Goal: Transaction & Acquisition: Register for event/course

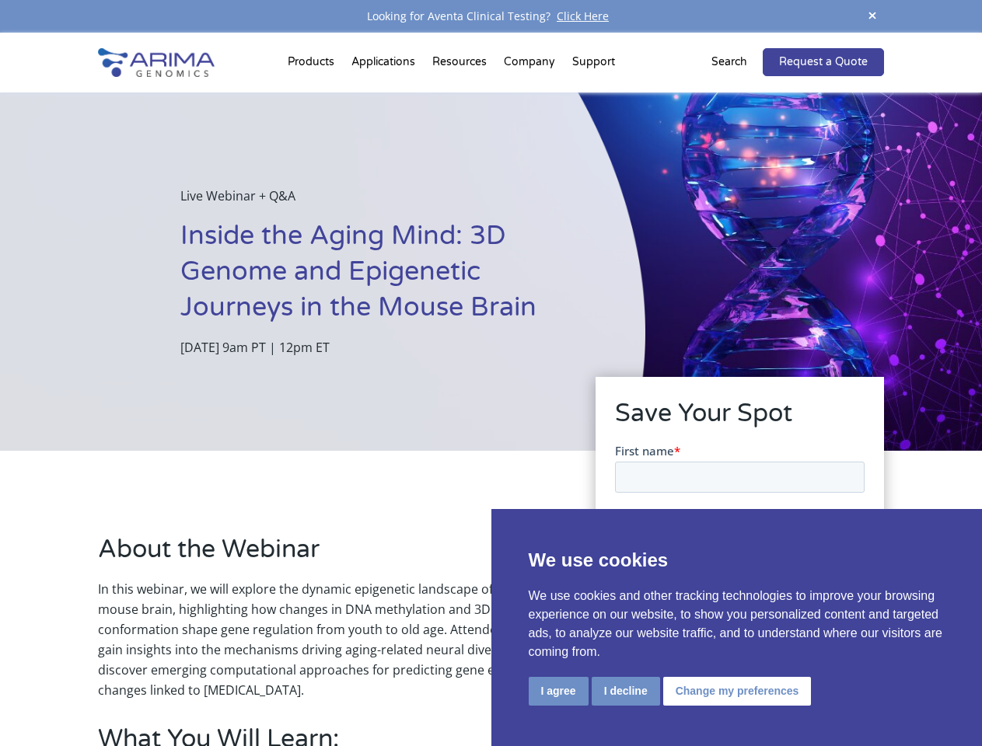
click at [491, 373] on div "Live Webinar + Q&A Inside the Aging Mind: 3D Genome and Epigenetic Journeys in …" at bounding box center [322, 272] width 645 height 358
click at [558, 691] on button "I agree" at bounding box center [559, 691] width 60 height 29
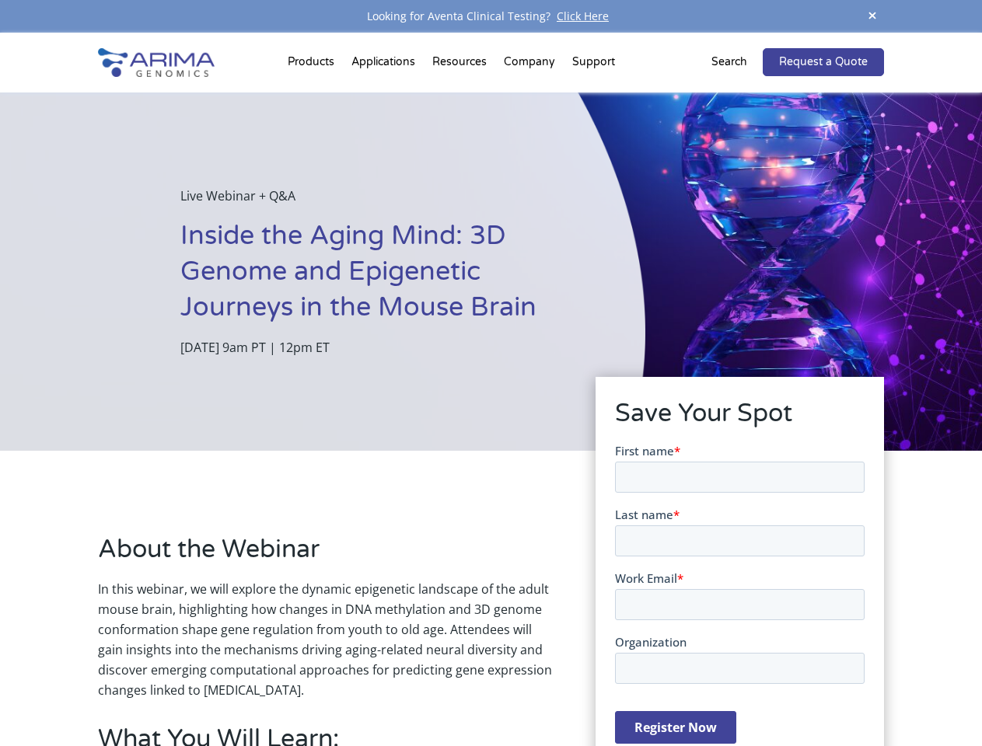
click at [624, 691] on form "First name * Last name * Work Email * Organization Register Now" at bounding box center [739, 599] width 250 height 314
click at [734, 691] on form "First name * Last name * Work Email * Organization Register Now" at bounding box center [739, 599] width 250 height 314
click at [872, 16] on span at bounding box center [872, 16] width 23 height 21
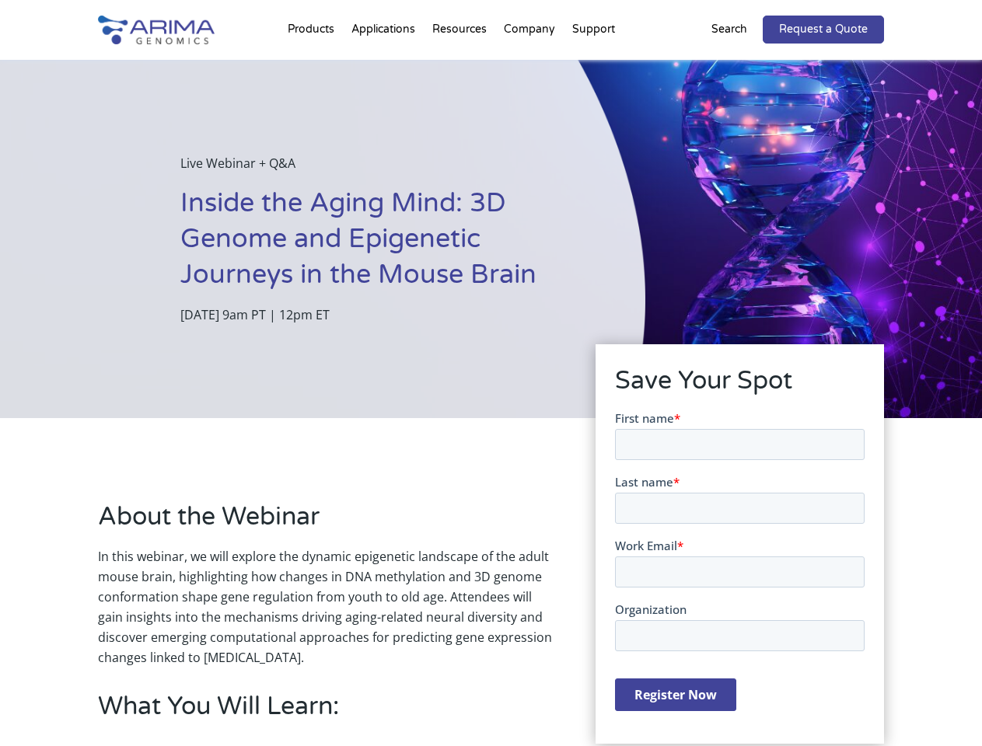
click at [491, 390] on div "Live Webinar + Q&A Inside the Aging Mind: 3D Genome and Epigenetic Journeys in …" at bounding box center [322, 239] width 645 height 358
click at [313, 65] on div "Live Webinar + Q&A Inside the Aging Mind: 3D Genome and Epigenetic Journeys in …" at bounding box center [322, 239] width 645 height 358
click at [461, 65] on div "Live Webinar + Q&A Inside the Aging Mind: 3D Genome and Epigenetic Journeys in …" at bounding box center [322, 239] width 645 height 358
click at [530, 65] on div "Live Webinar + Q&A Inside the Aging Mind: 3D Genome and Epigenetic Journeys in …" at bounding box center [322, 239] width 645 height 358
click at [593, 65] on div "Live Webinar + Q&A Inside the Aging Mind: 3D Genome and Epigenetic Journeys in …" at bounding box center [322, 239] width 645 height 358
